Goal: Task Accomplishment & Management: Use online tool/utility

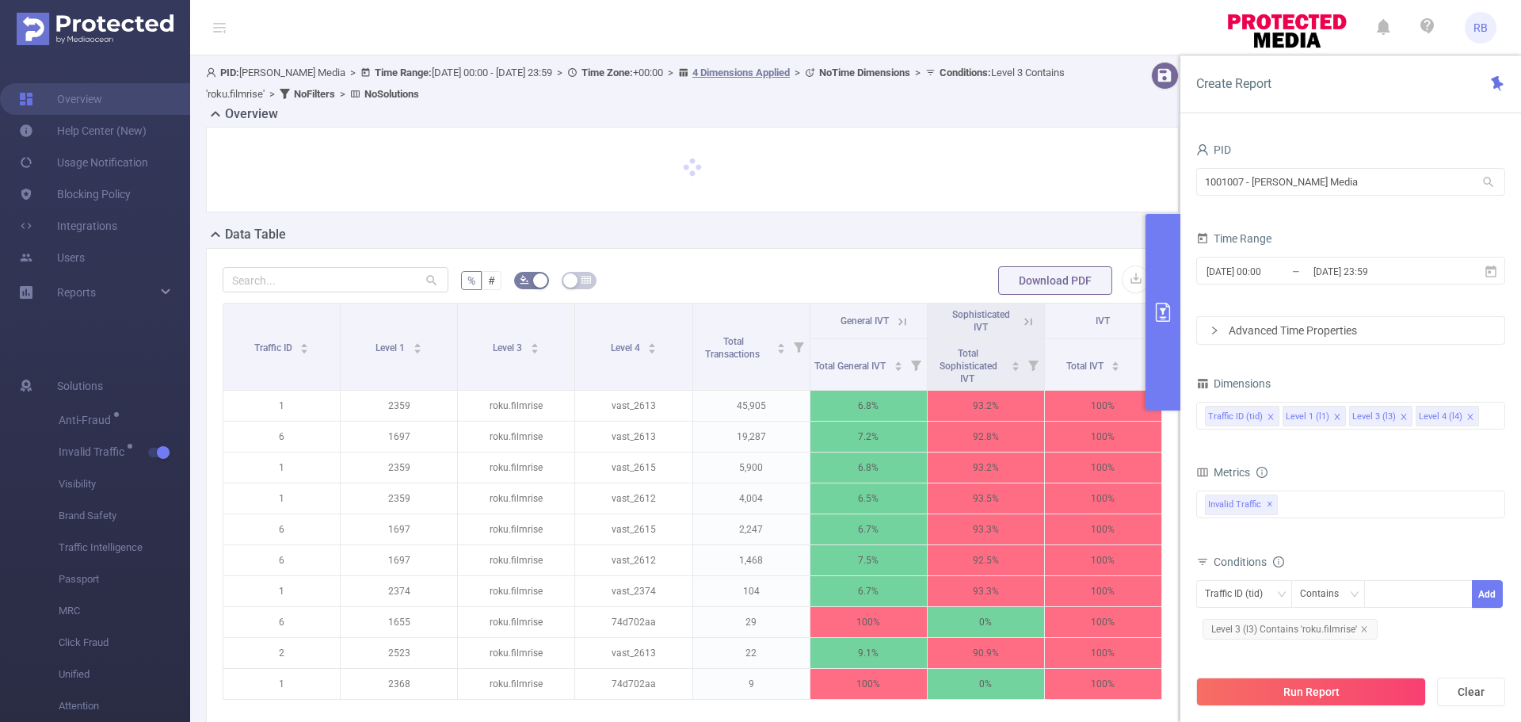
scroll to position [79, 0]
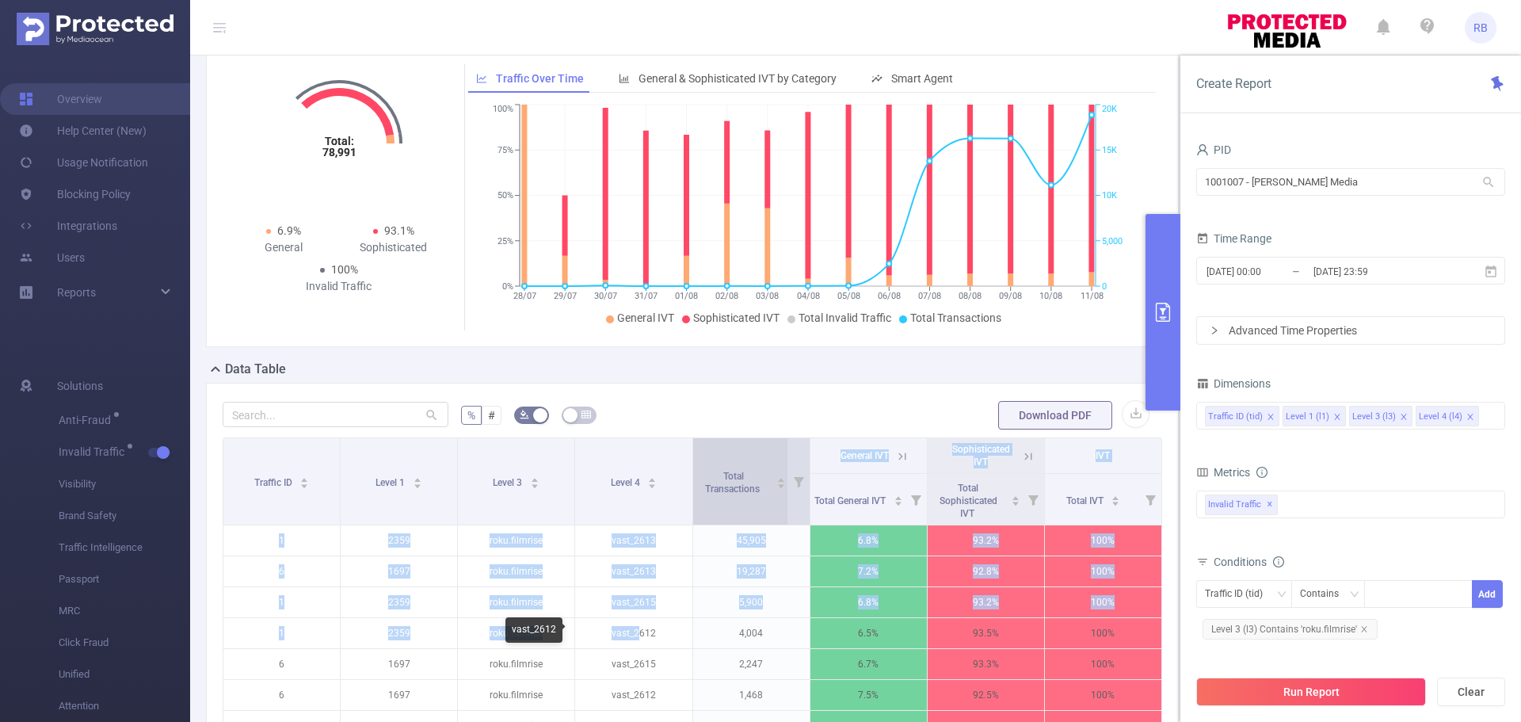
drag, startPoint x: 636, startPoint y: 639, endPoint x: 708, endPoint y: 439, distance: 212.8
click at [708, 446] on table "Traffic ID Level 1 Level 3 Level 4 Total Transactions General IVT Sophisticated…" at bounding box center [693, 635] width 940 height 397
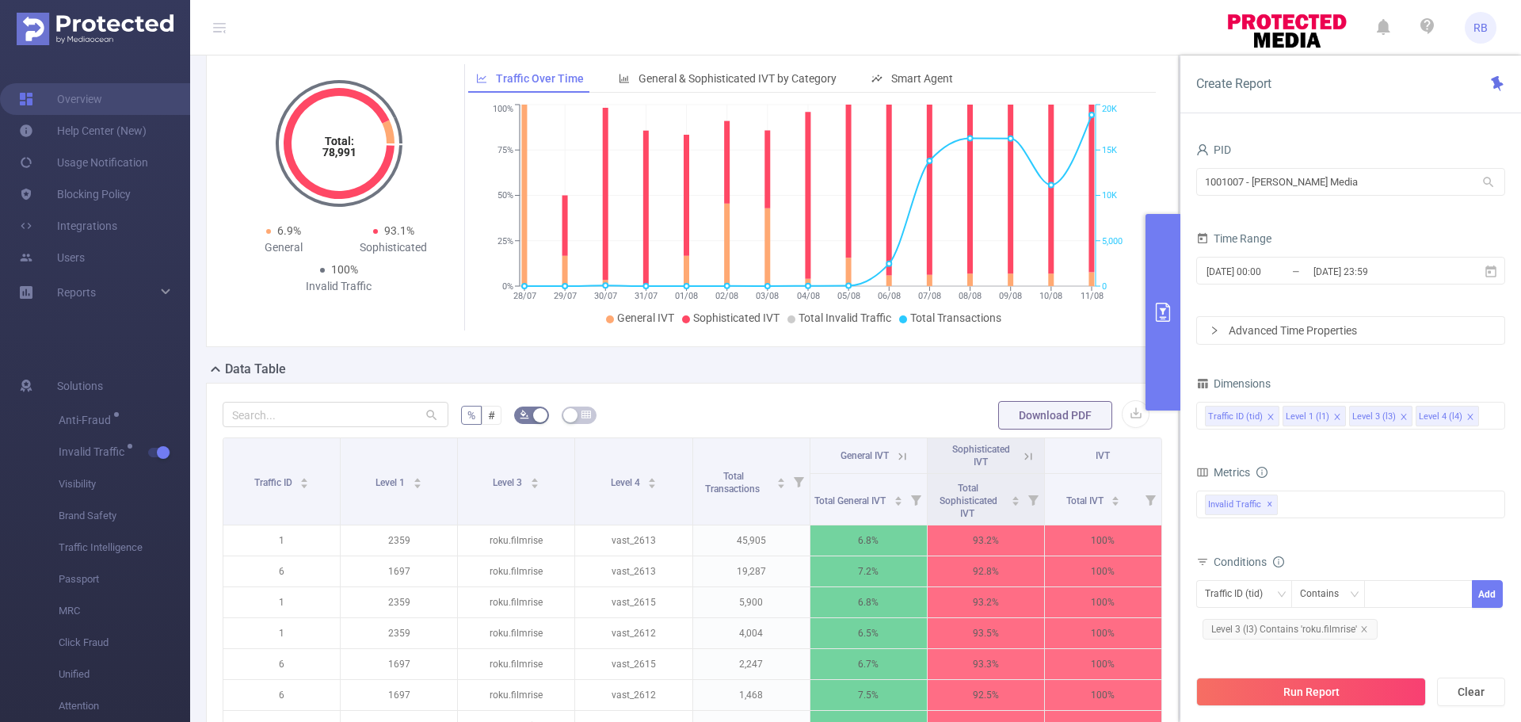
click at [688, 399] on div "% # Download PDF Traffic ID Level 1 Level 3 Level 4 Total Transactions General …" at bounding box center [692, 663] width 973 height 560
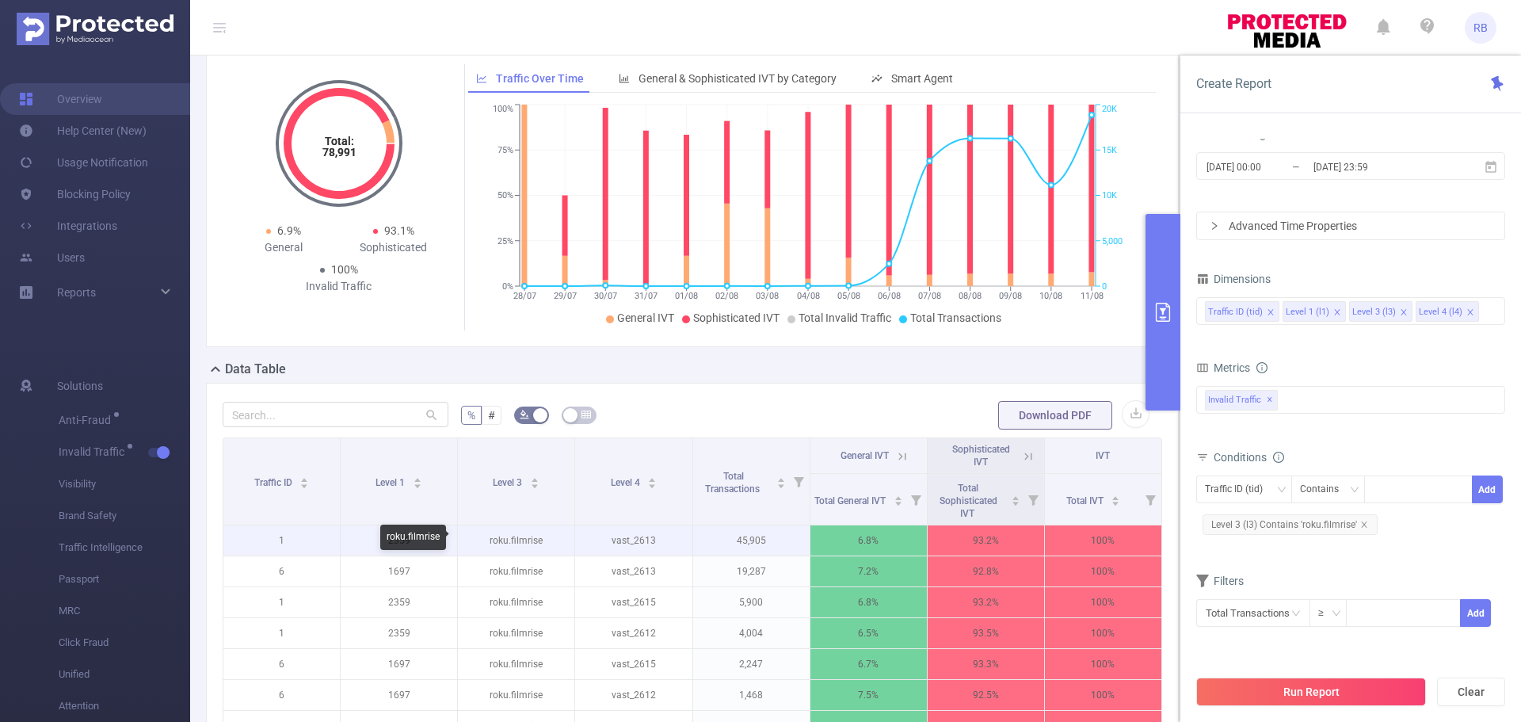
click at [520, 538] on p "roku.filmrise" at bounding box center [516, 540] width 116 height 30
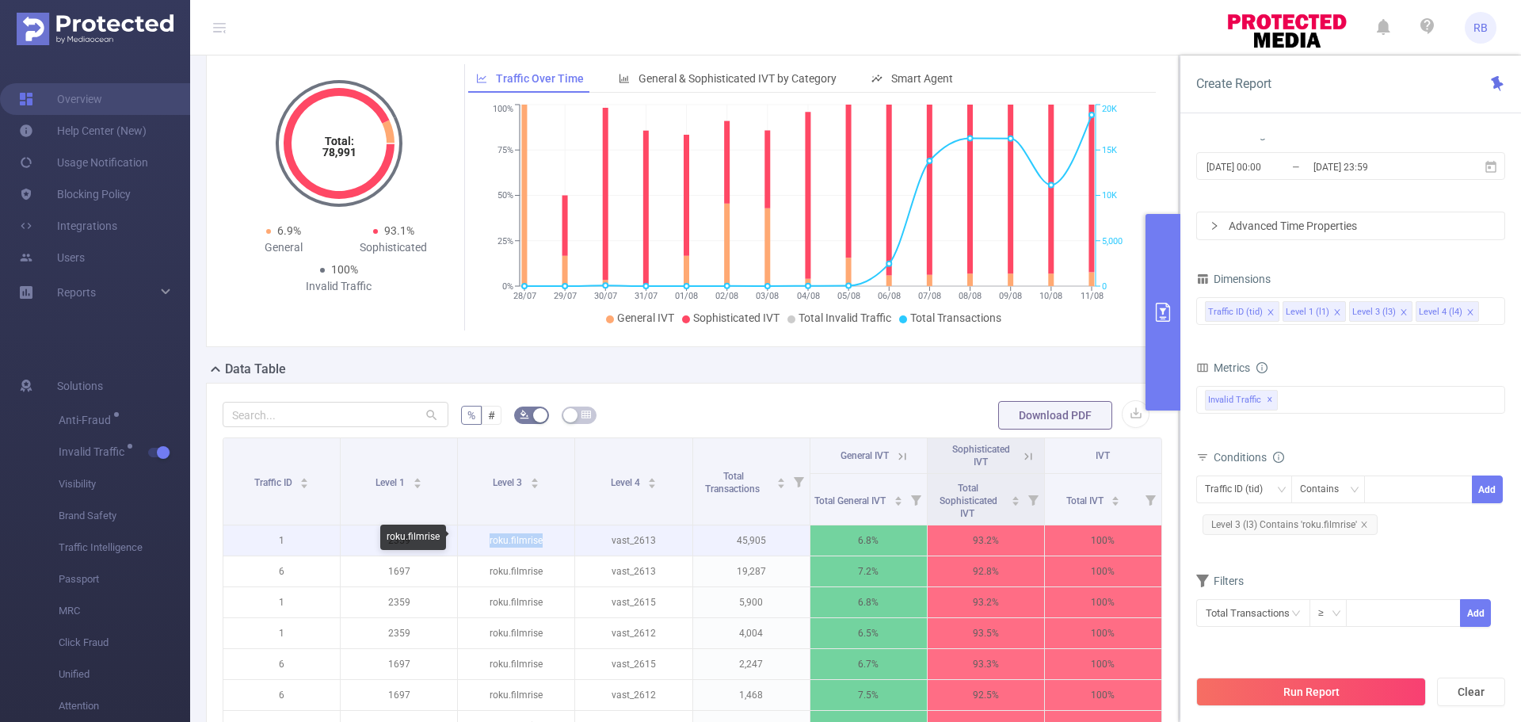
click at [520, 538] on p "roku.filmrise" at bounding box center [516, 540] width 116 height 30
click at [1021, 456] on icon at bounding box center [1028, 456] width 14 height 14
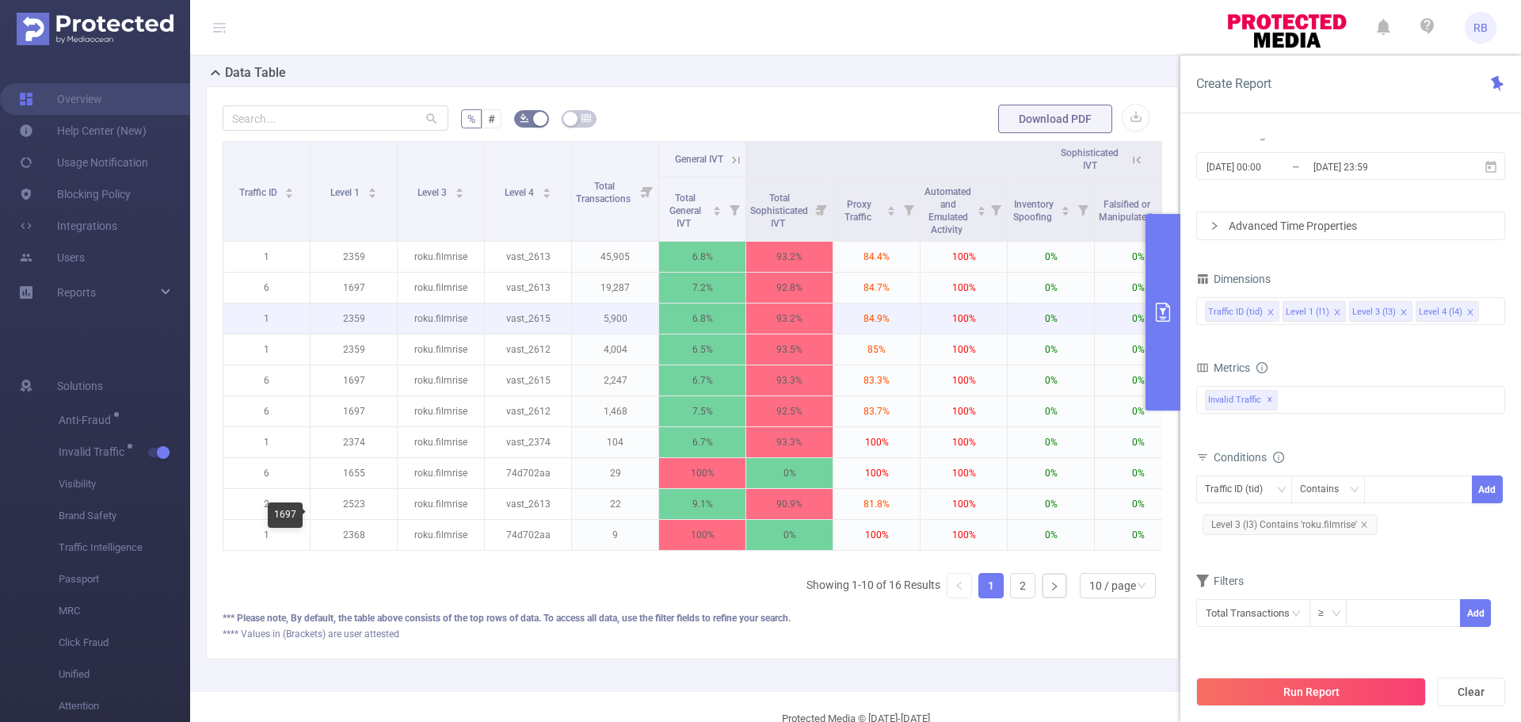
scroll to position [396, 0]
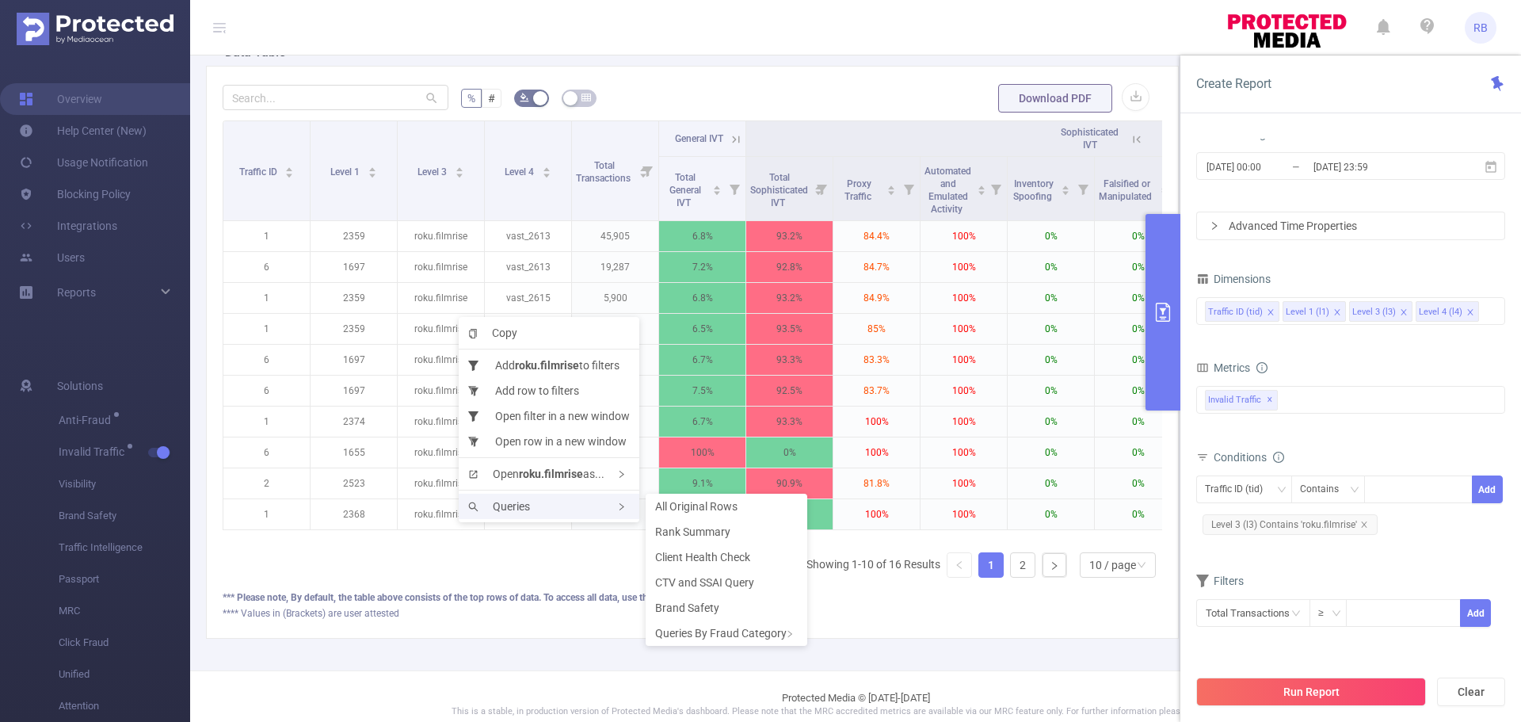
click at [493, 516] on div "Queries" at bounding box center [549, 506] width 181 height 25
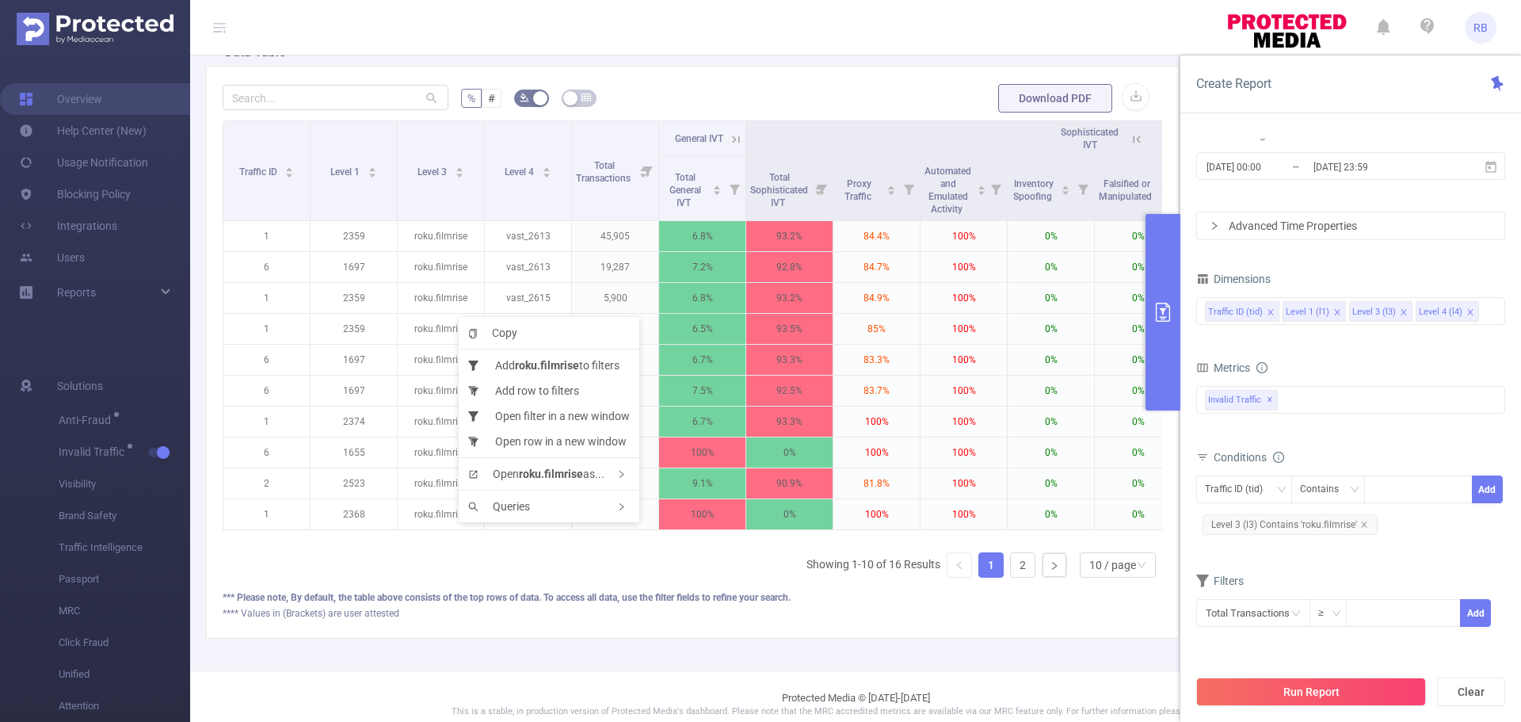
click at [965, 632] on div "% # Download PDF Traffic ID Level 1 Level 3 Level 4 Total Transactions General …" at bounding box center [692, 352] width 973 height 573
click at [1467, 308] on icon "icon: close" at bounding box center [1471, 312] width 8 height 8
click at [1333, 312] on icon "icon: close" at bounding box center [1337, 312] width 8 height 8
click at [1283, 689] on button "Run Report" at bounding box center [1311, 691] width 230 height 29
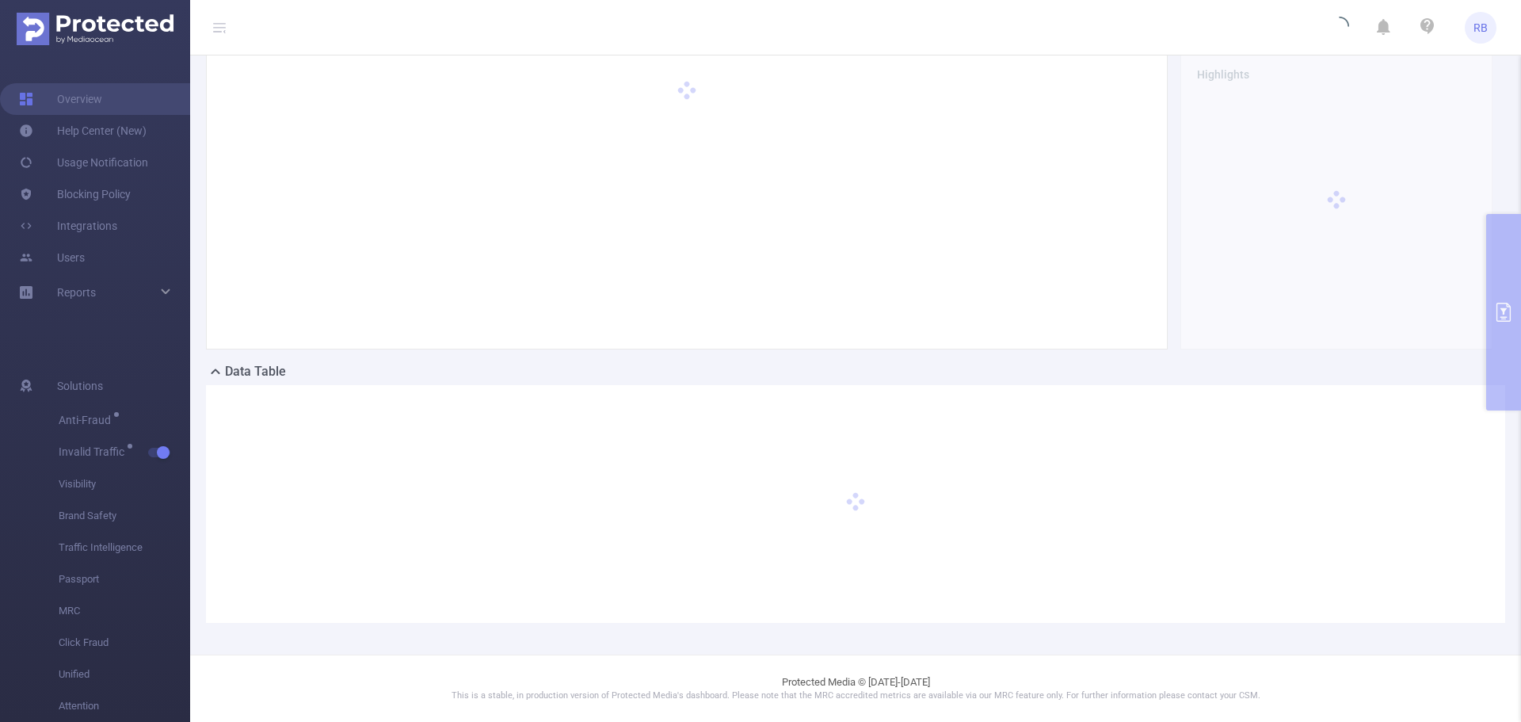
scroll to position [62, 0]
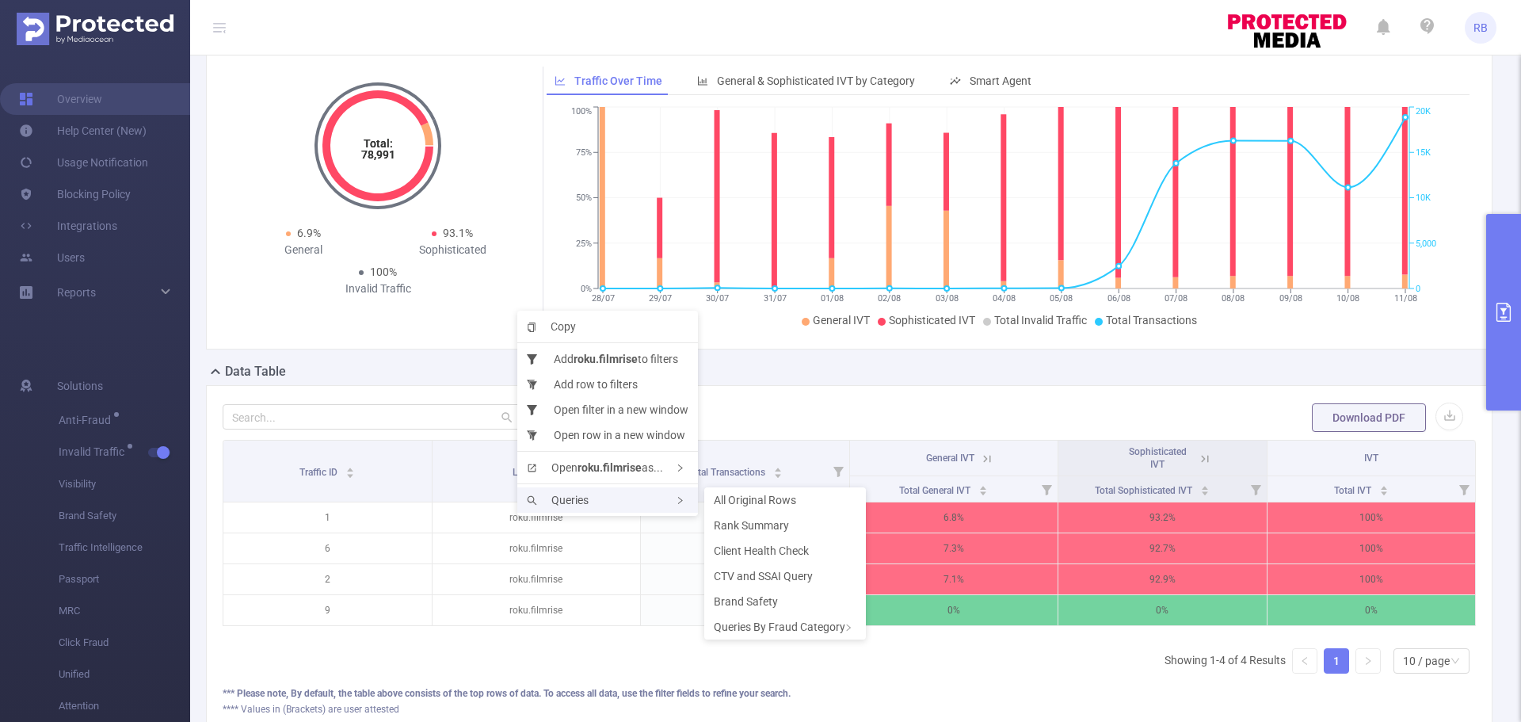
click at [559, 490] on div "Queries" at bounding box center [607, 499] width 181 height 25
click at [762, 575] on span "CTV and SSAI Query" at bounding box center [763, 576] width 99 height 13
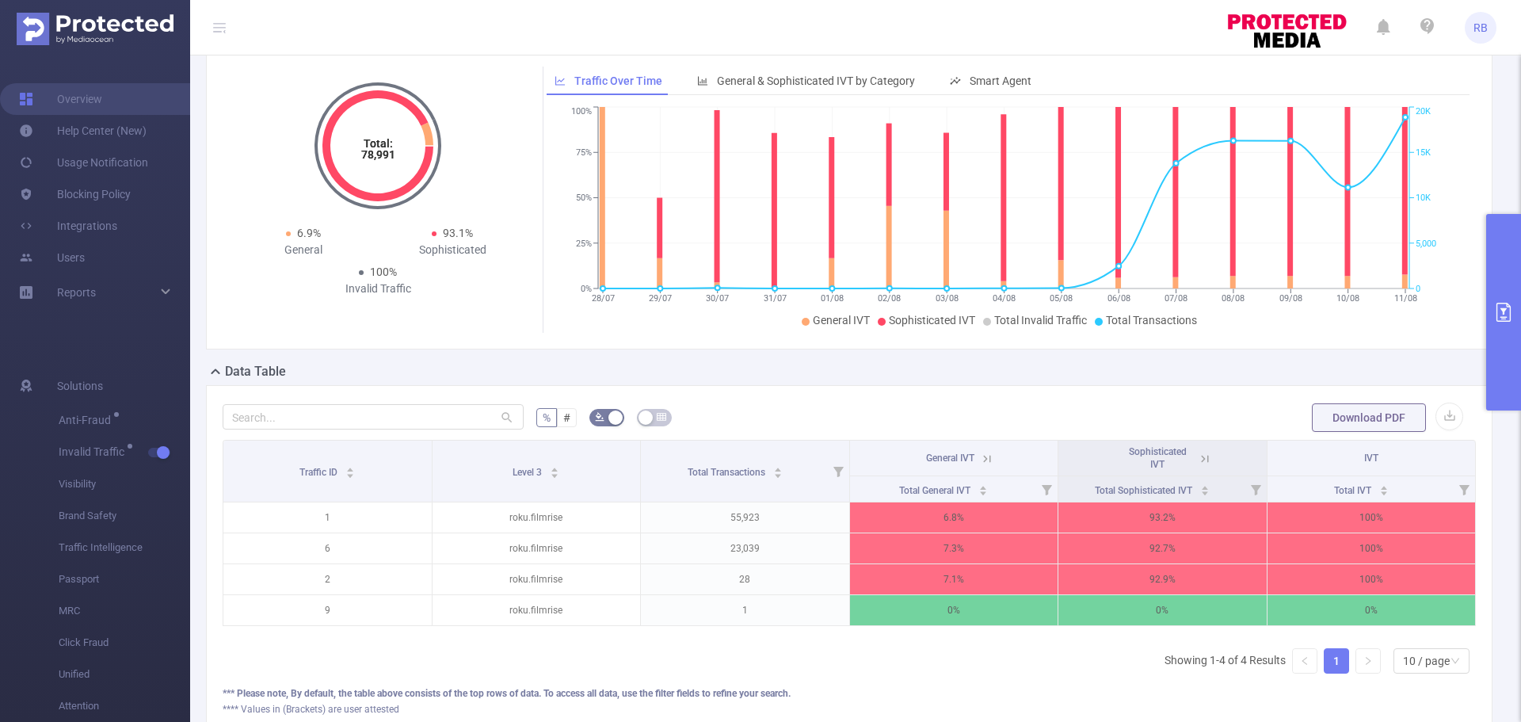
click at [1513, 343] on button "primary" at bounding box center [1503, 312] width 35 height 196
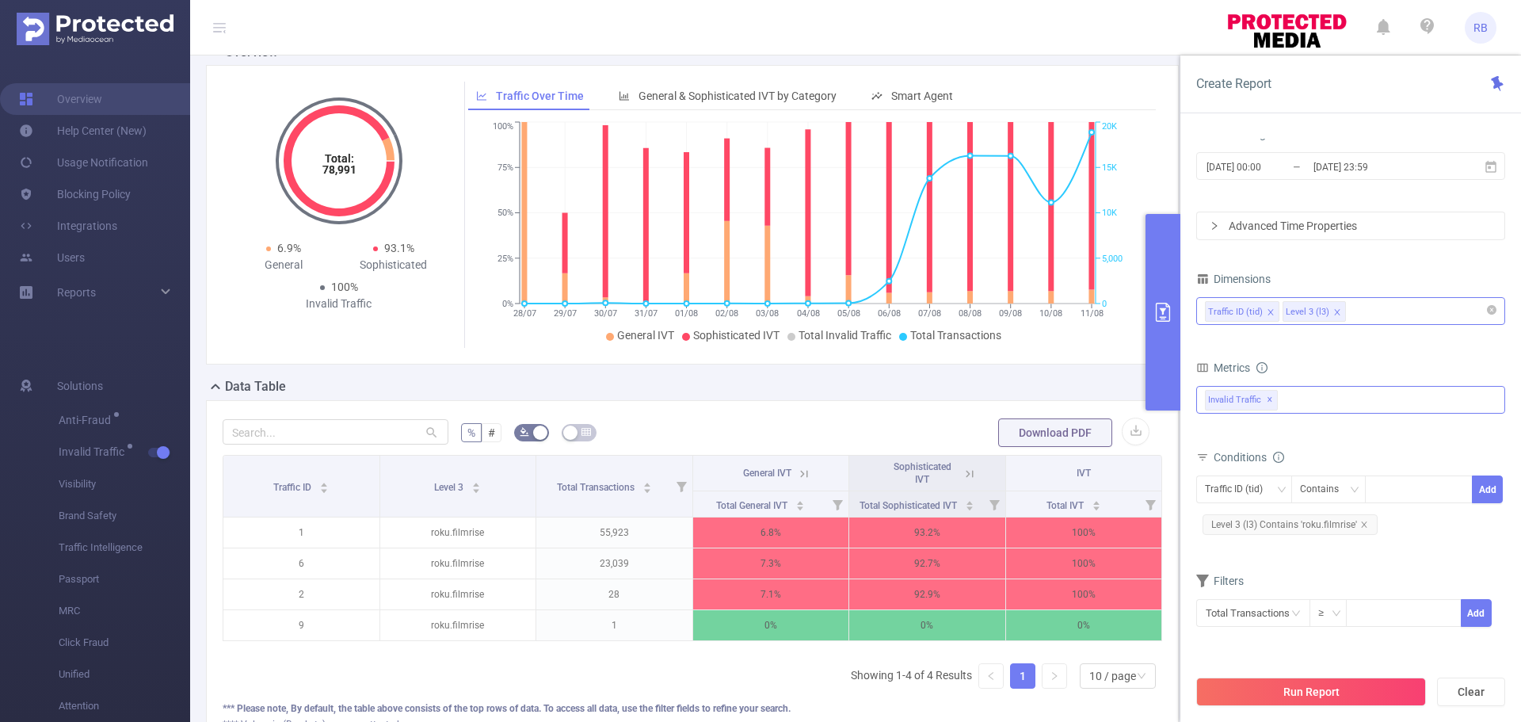
click at [1322, 398] on div "Invalid Traffic ✕" at bounding box center [1350, 400] width 309 height 28
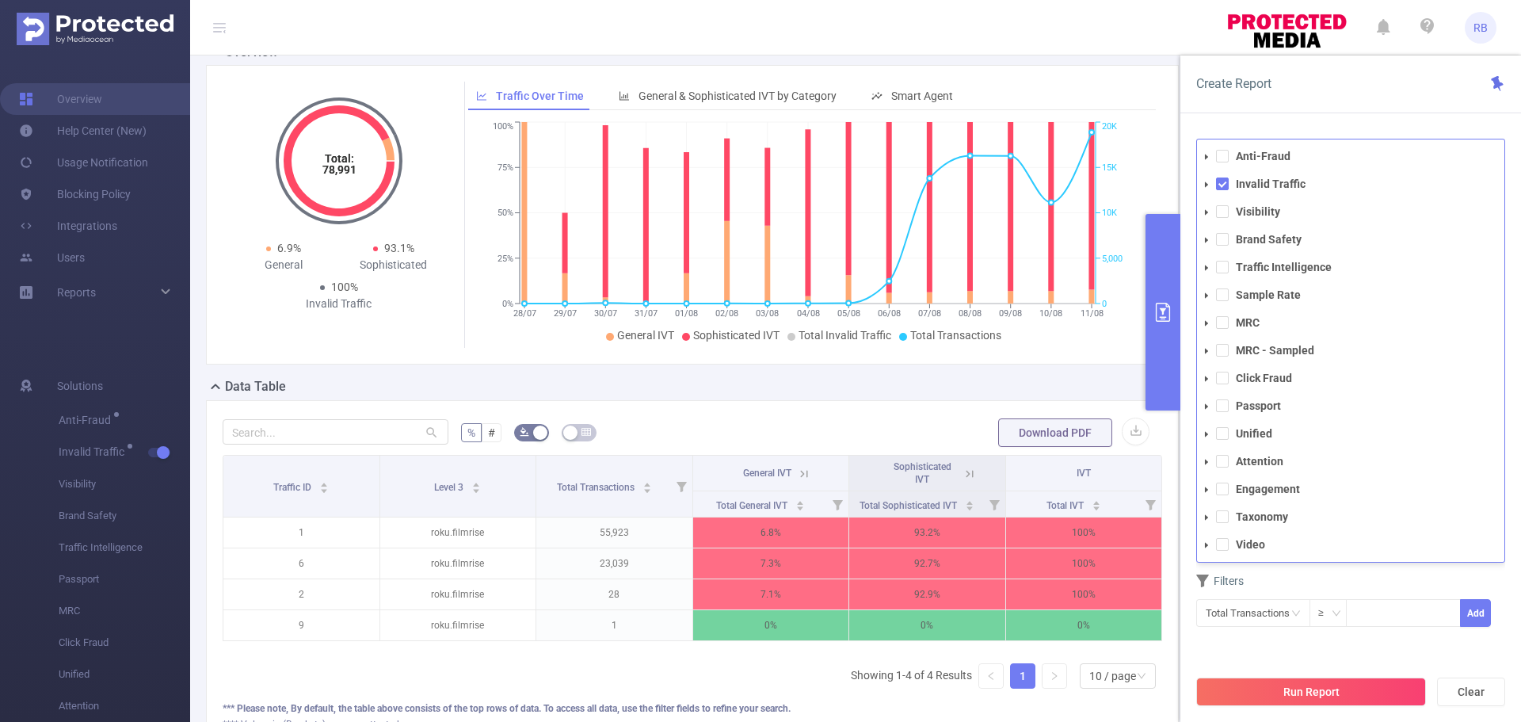
click at [1336, 583] on div "Filters" at bounding box center [1350, 583] width 309 height 26
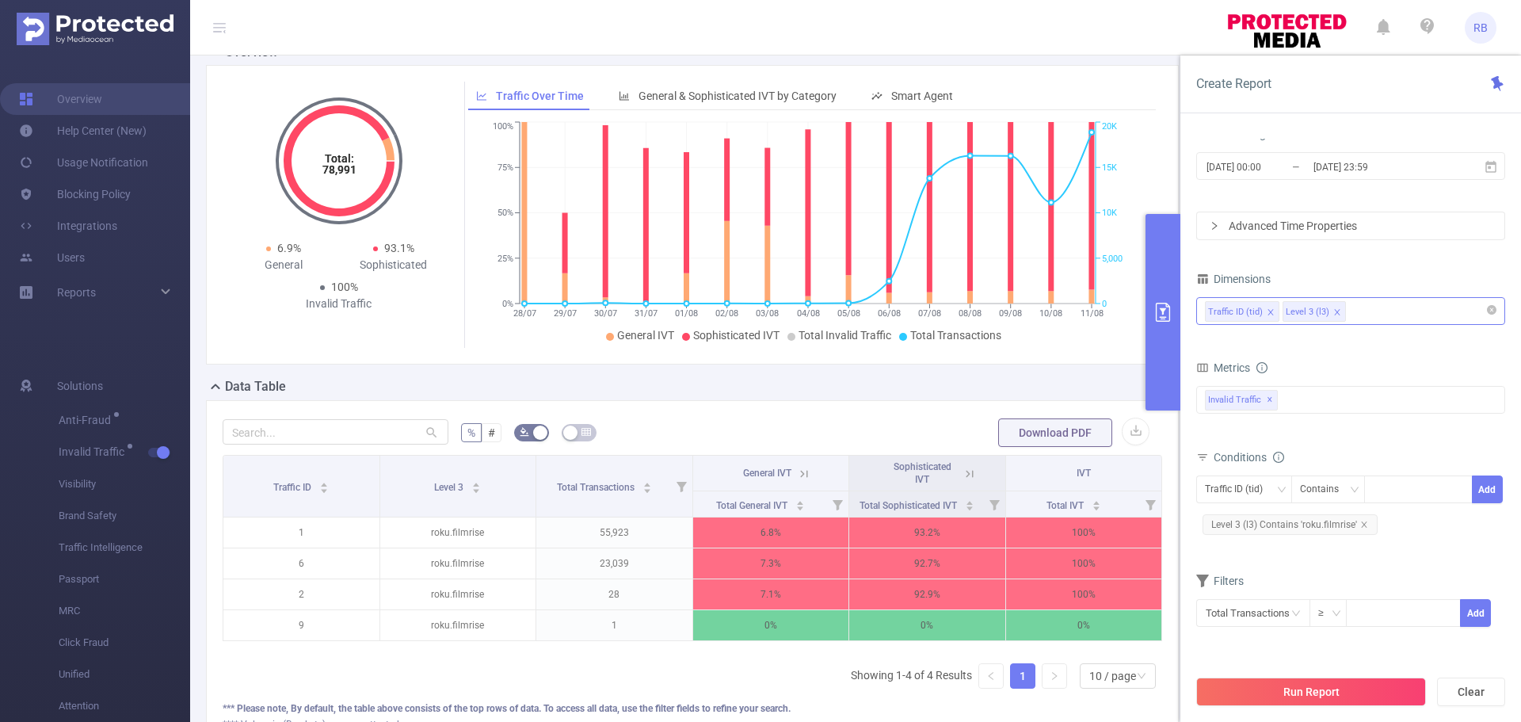
click at [1360, 318] on div "Traffic ID (tid) Level 3 (l3)" at bounding box center [1351, 311] width 292 height 26
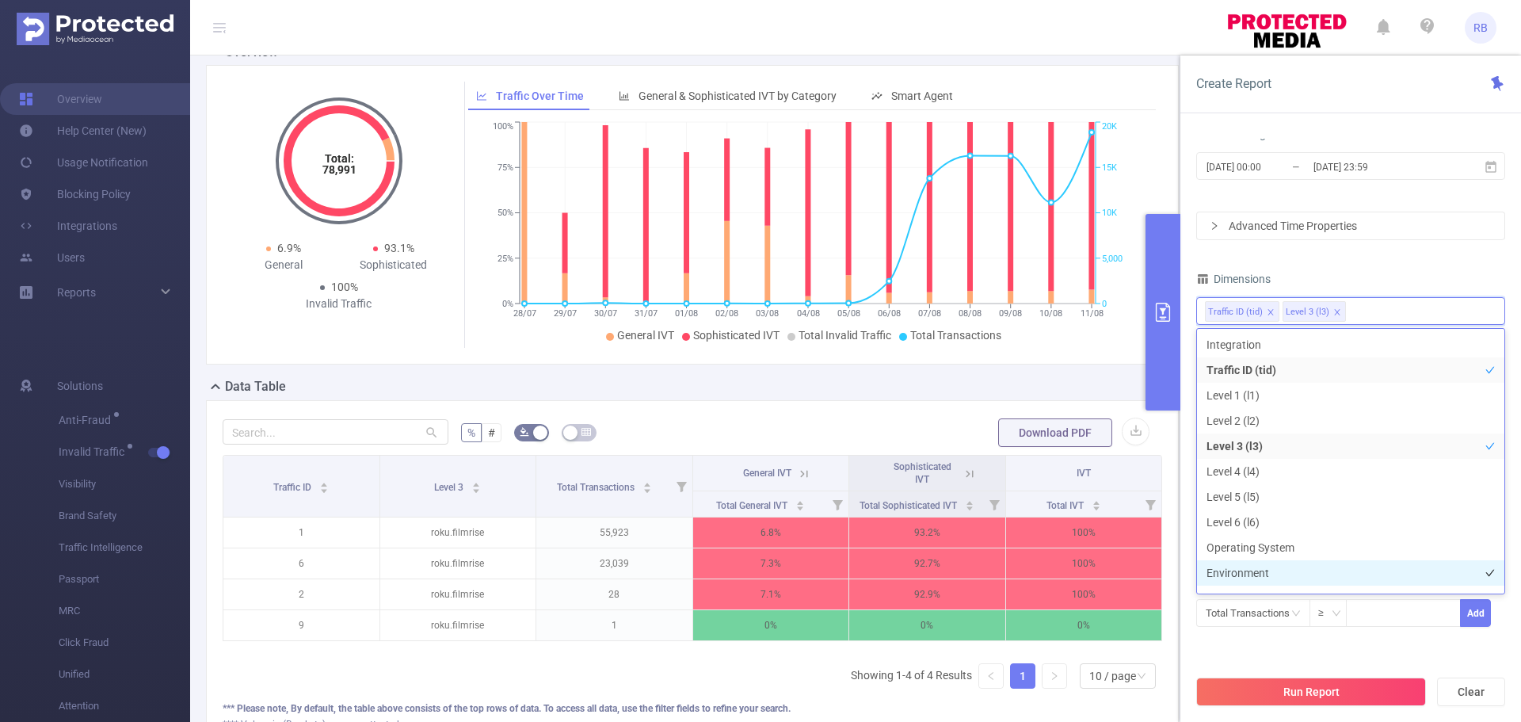
scroll to position [401, 0]
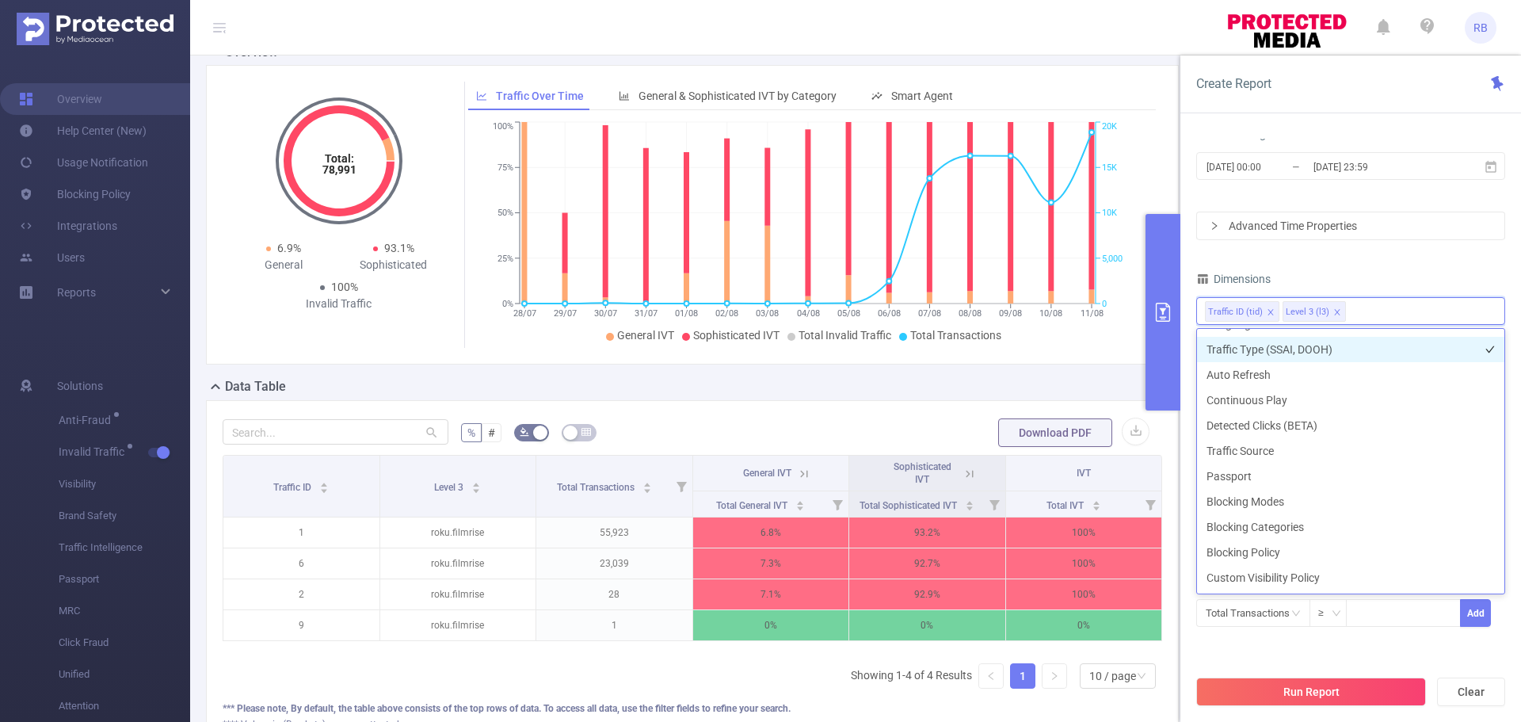
click at [1258, 355] on li "Traffic Type (SSAI, DOOH)" at bounding box center [1350, 349] width 307 height 25
click at [1291, 695] on button "Run Report" at bounding box center [1311, 691] width 230 height 29
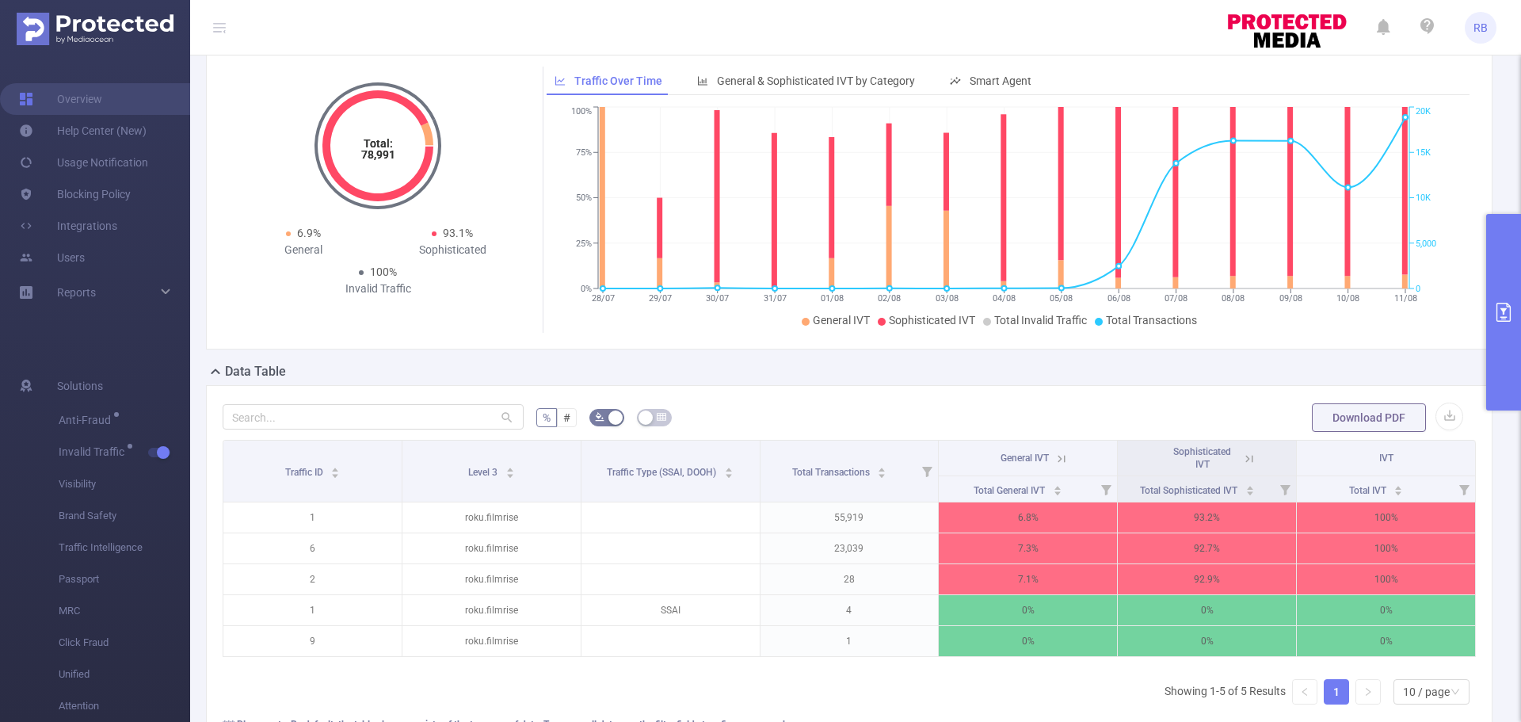
click at [1508, 365] on button "primary" at bounding box center [1503, 312] width 35 height 196
